Goal: Information Seeking & Learning: Learn about a topic

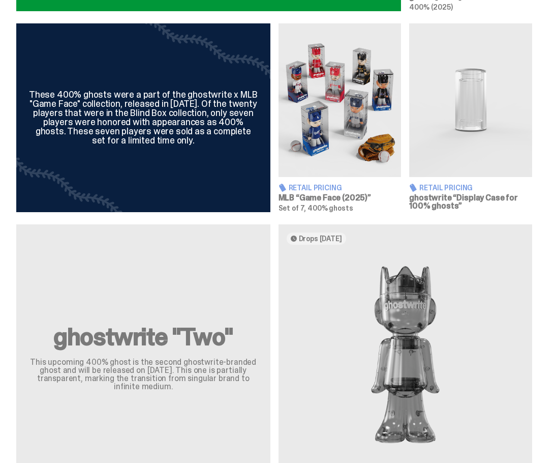
scroll to position [559, 0]
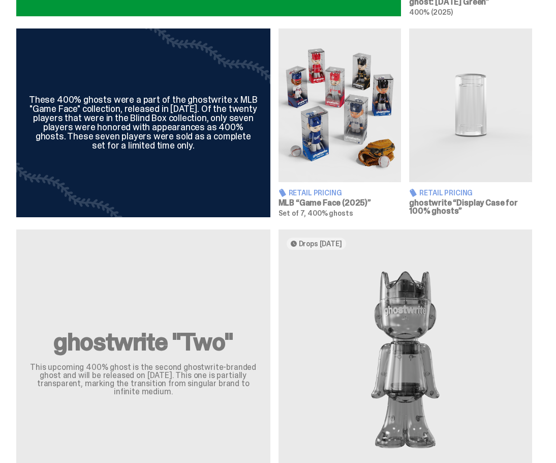
click at [339, 115] on img at bounding box center [340, 105] width 123 height 154
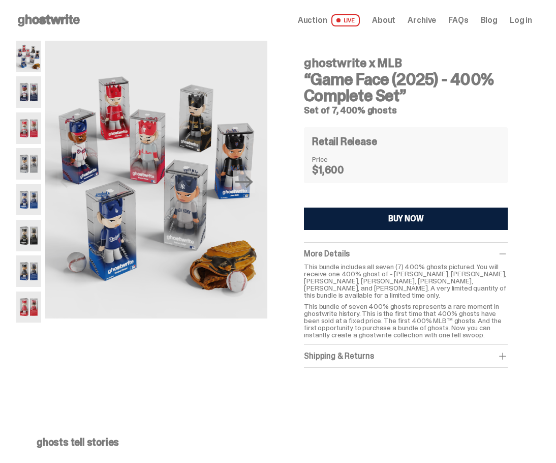
click at [28, 242] on img at bounding box center [28, 236] width 25 height 32
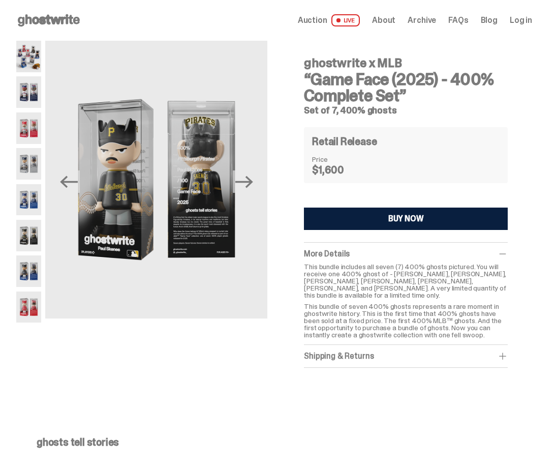
click at [19, 284] on img at bounding box center [28, 271] width 25 height 32
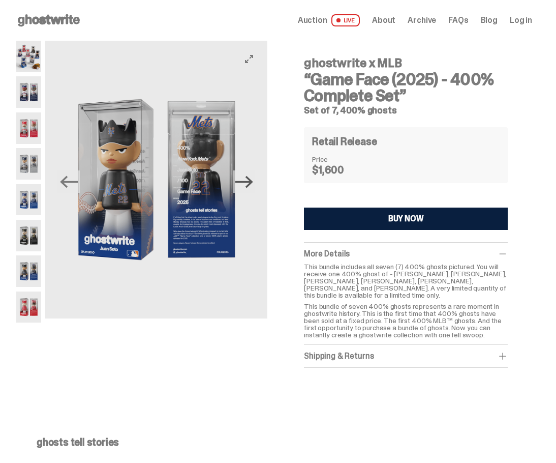
click at [253, 186] on icon "Next" at bounding box center [244, 182] width 18 height 18
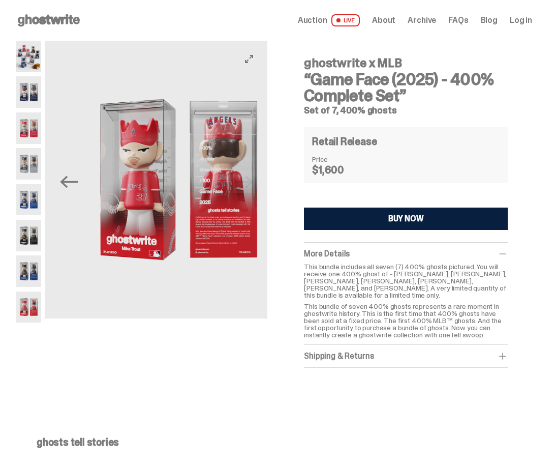
click at [255, 186] on img at bounding box center [179, 180] width 222 height 278
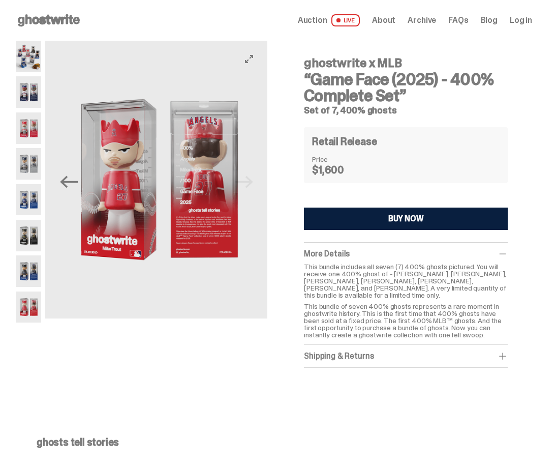
click at [255, 186] on img at bounding box center [159, 180] width 222 height 278
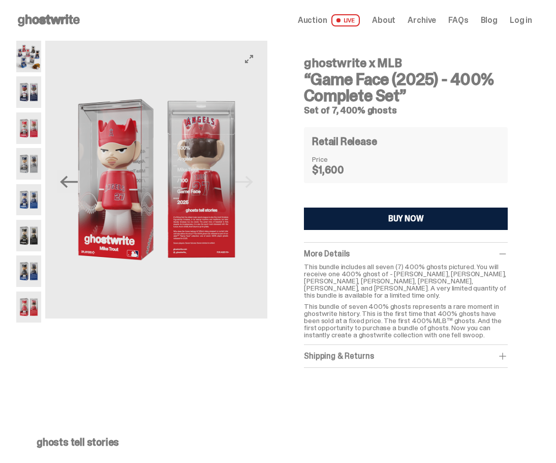
drag, startPoint x: 60, startPoint y: 188, endPoint x: 65, endPoint y: 192, distance: 5.4
click at [62, 189] on icon "Previous" at bounding box center [69, 182] width 18 height 18
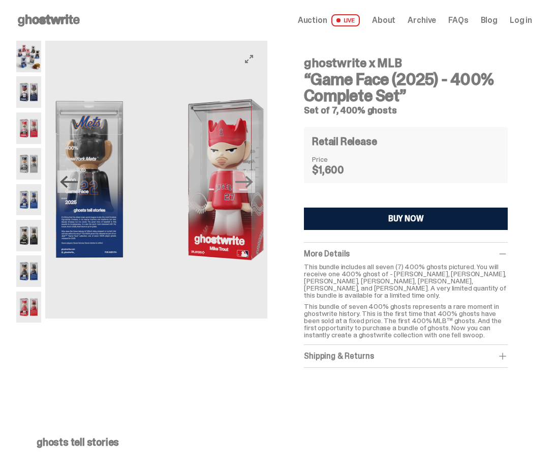
click at [70, 189] on icon "Previous" at bounding box center [69, 182] width 18 height 18
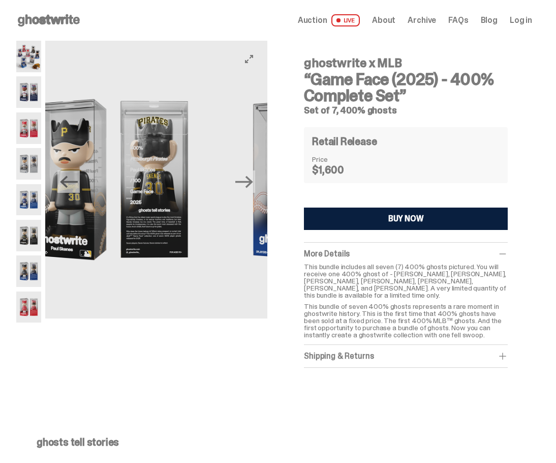
click at [70, 189] on icon "Previous" at bounding box center [69, 182] width 18 height 18
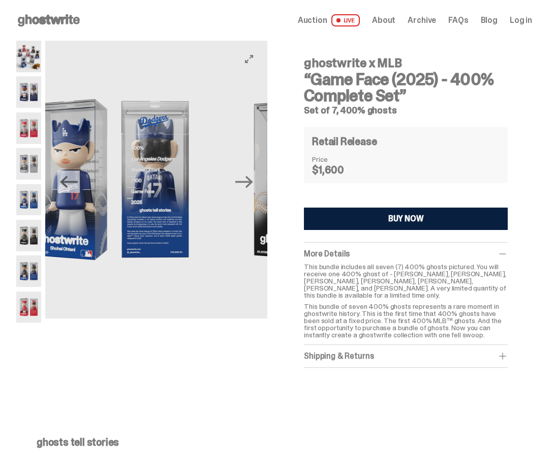
click at [70, 189] on icon "Previous" at bounding box center [69, 182] width 18 height 18
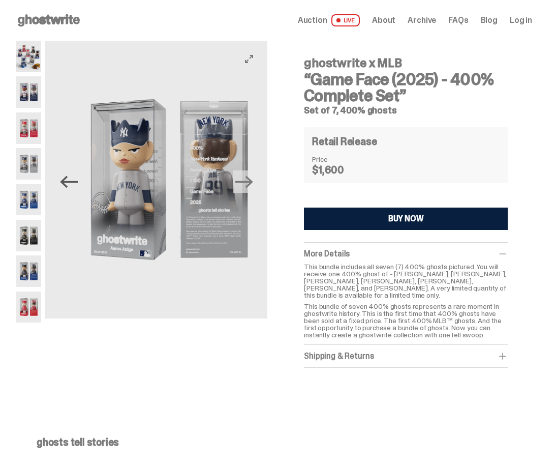
click at [70, 189] on icon "Previous" at bounding box center [69, 182] width 18 height 18
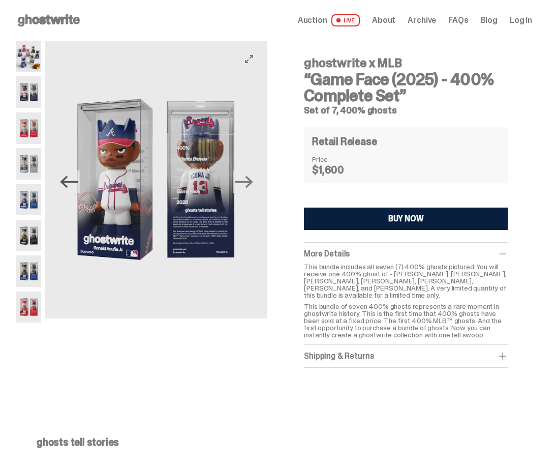
click at [70, 189] on icon "Previous" at bounding box center [69, 182] width 18 height 18
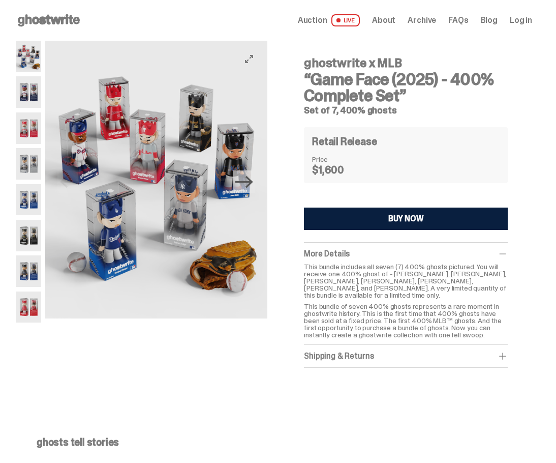
click at [244, 188] on icon "Next" at bounding box center [244, 182] width 18 height 18
